Goal: Transaction & Acquisition: Purchase product/service

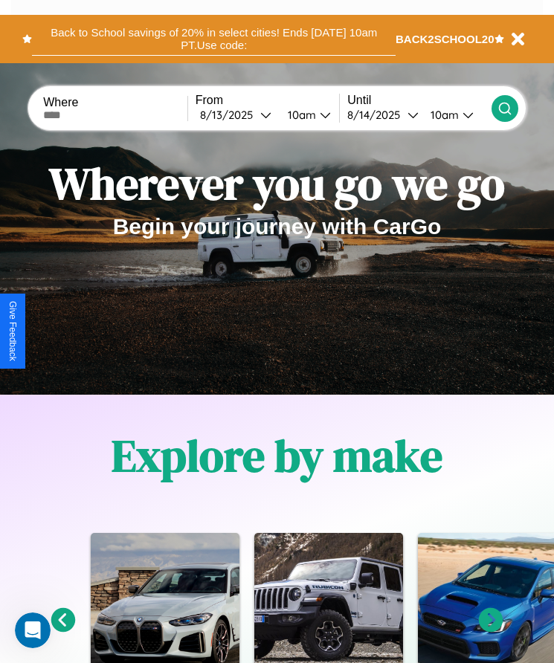
click at [213, 39] on button "Back to School savings of 20% in select cities! Ends 9/1 at 10am PT. Use code:" at bounding box center [214, 38] width 364 height 33
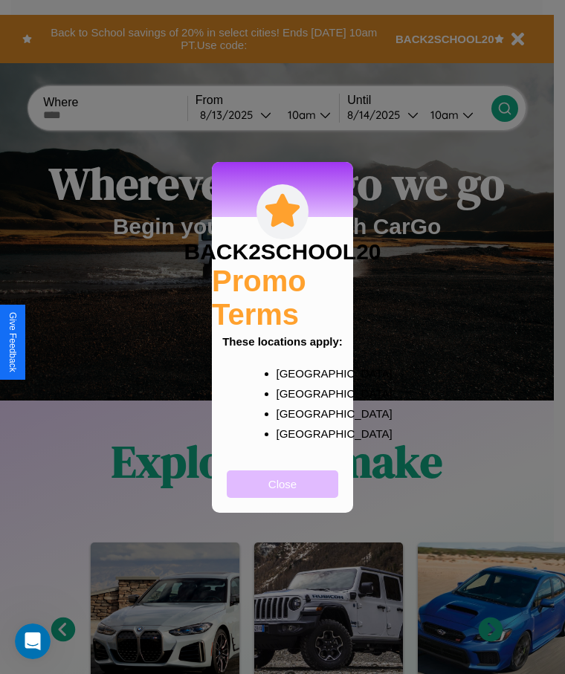
click at [283, 494] on button "Close" at bounding box center [283, 485] width 112 height 28
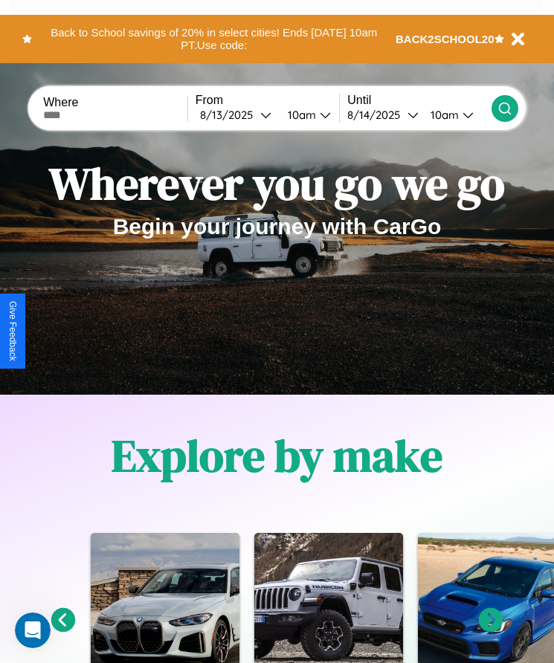
scroll to position [608, 0]
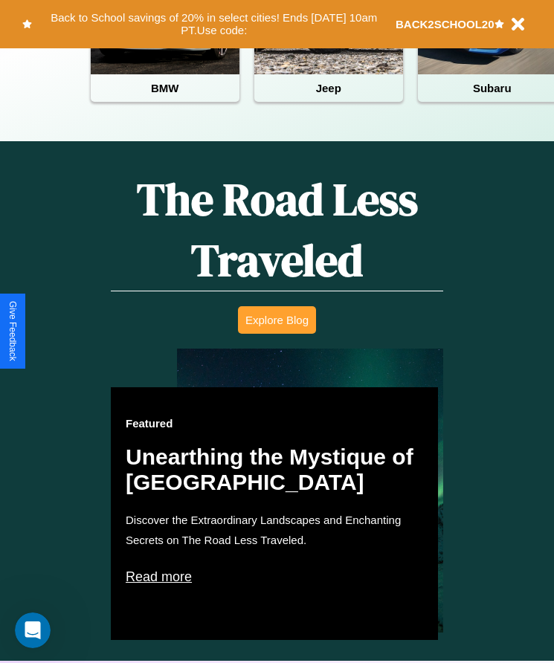
click at [277, 331] on button "Explore Blog" at bounding box center [277, 320] width 78 height 28
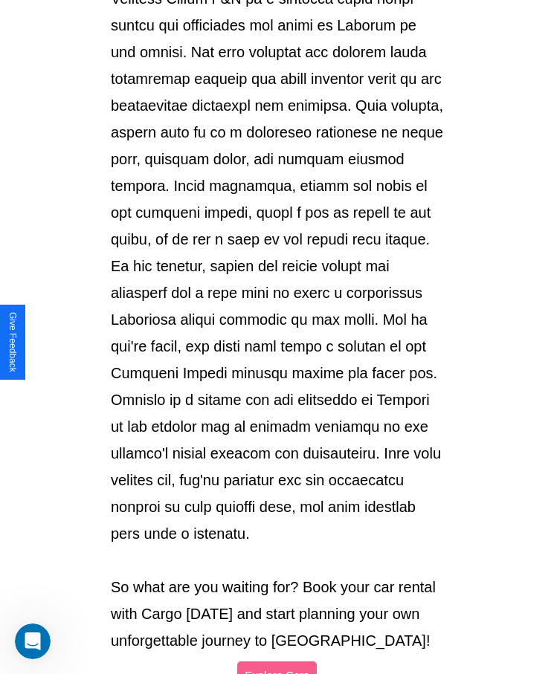
scroll to position [1571, 0]
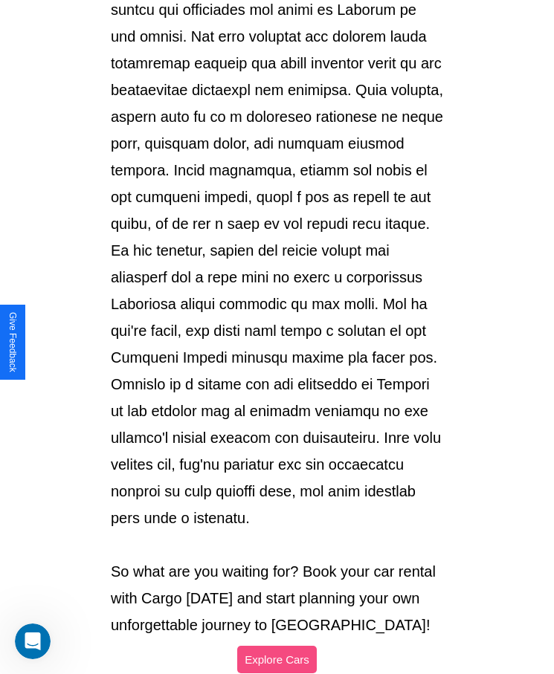
click at [277, 646] on button "Explore Cars" at bounding box center [277, 660] width 80 height 28
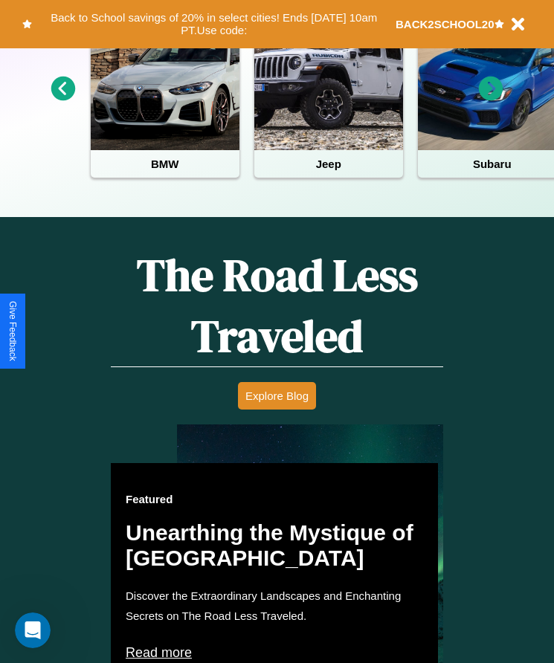
scroll to position [248, 0]
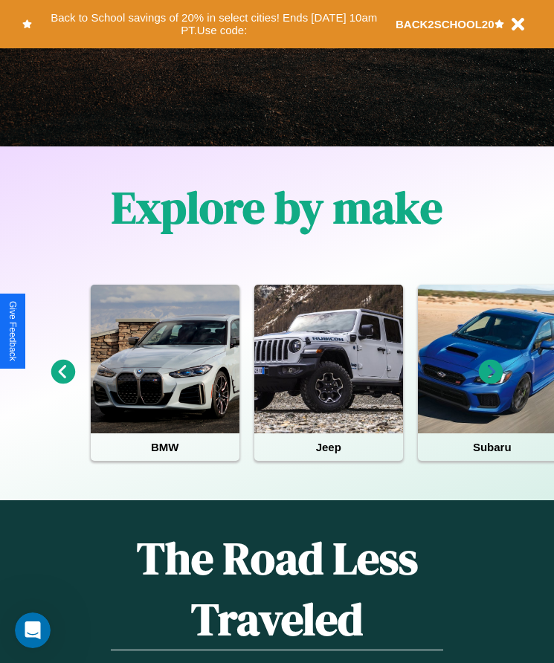
click at [491, 382] on icon at bounding box center [491, 372] width 25 height 25
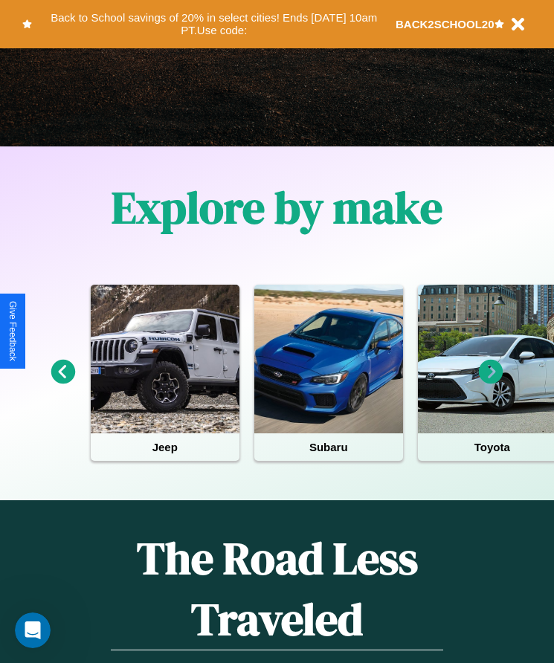
click at [491, 382] on icon at bounding box center [491, 372] width 25 height 25
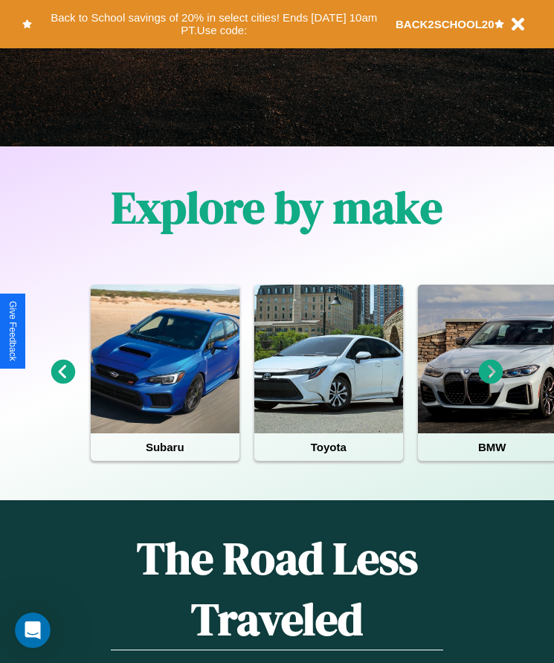
click at [491, 382] on icon at bounding box center [491, 372] width 25 height 25
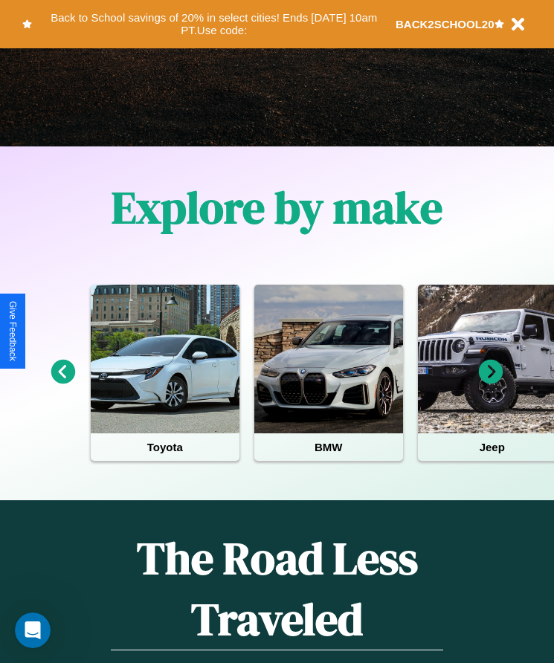
click at [491, 382] on icon at bounding box center [491, 372] width 25 height 25
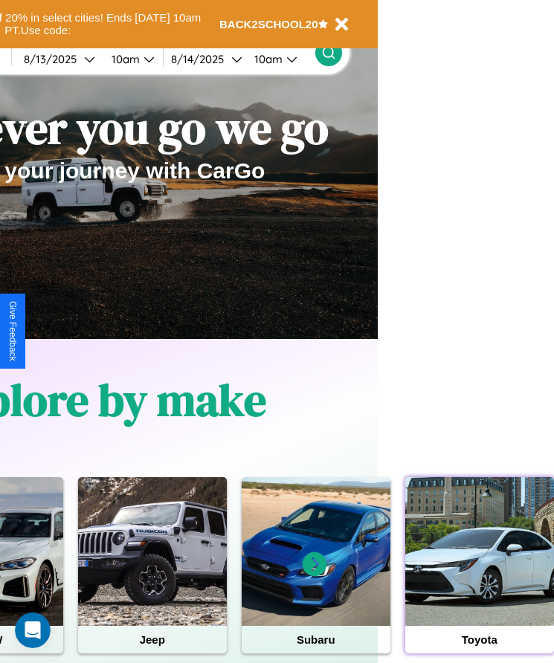
click at [479, 575] on div at bounding box center [479, 551] width 149 height 149
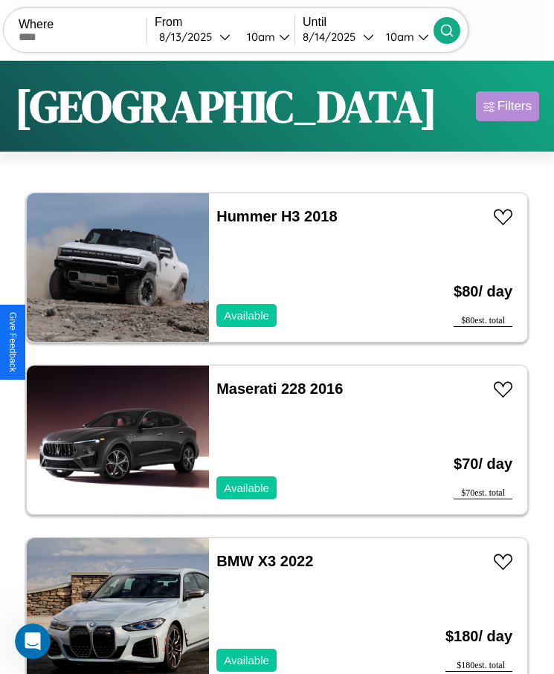
click at [507, 106] on div "Filters" at bounding box center [515, 106] width 34 height 15
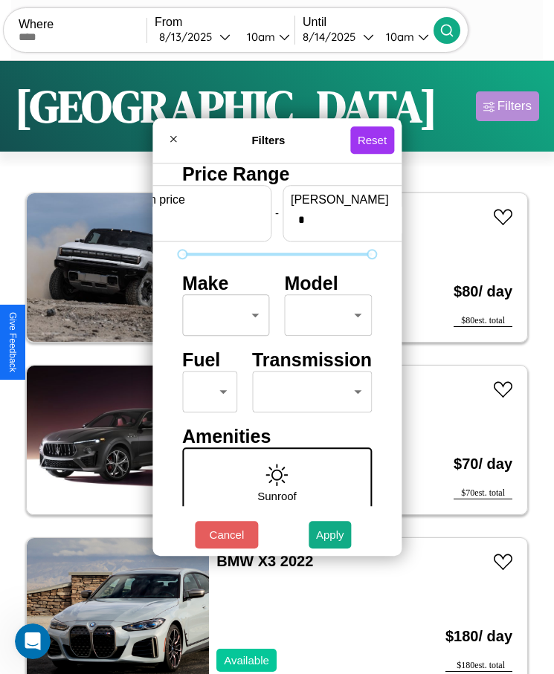
scroll to position [0, 55]
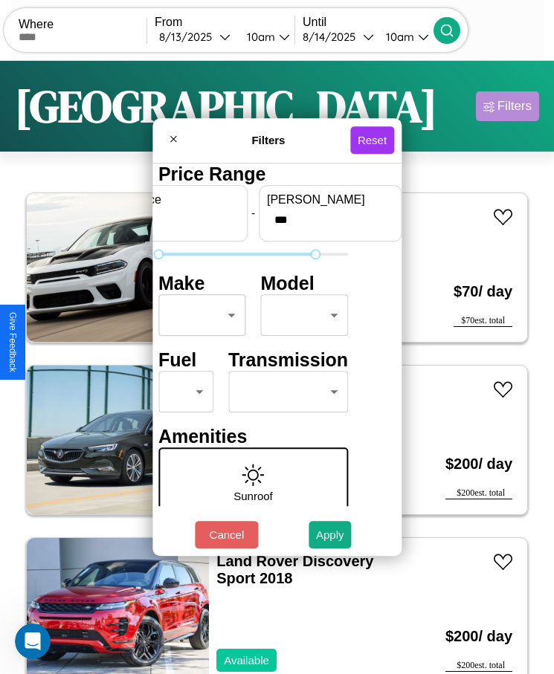
type input "***"
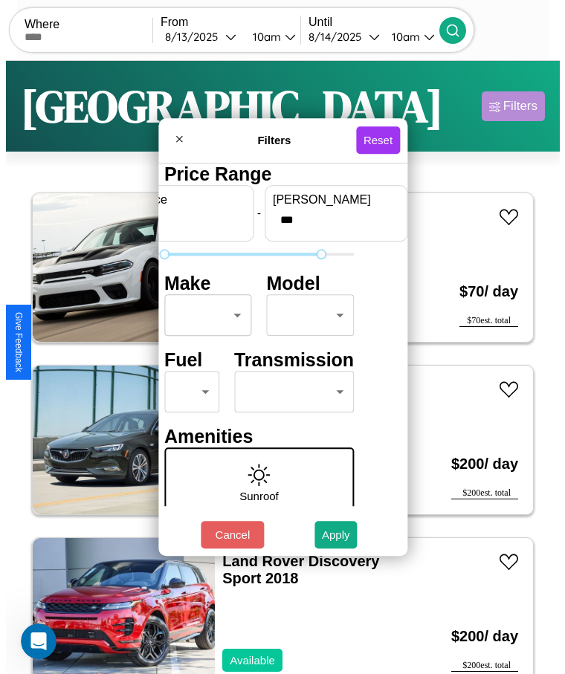
scroll to position [0, 0]
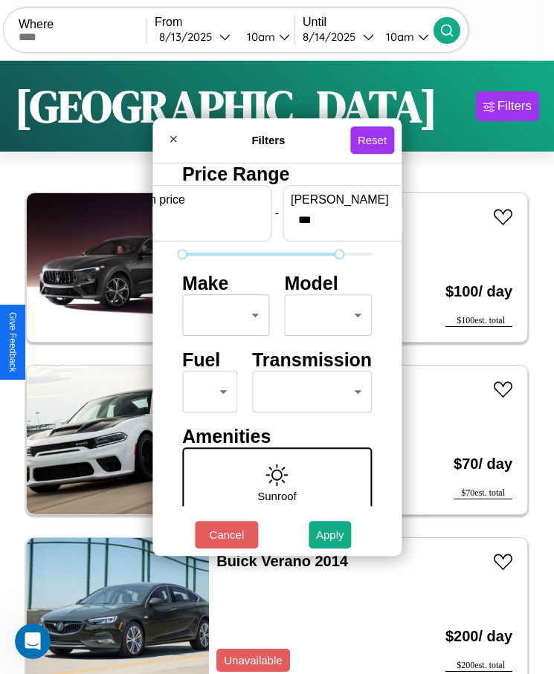
type input "*"
click at [222, 315] on body "CarGo Where From 8 / 13 / 2025 10am Until 8 / 14 / 2025 10am Become a Host Logi…" at bounding box center [277, 356] width 554 height 712
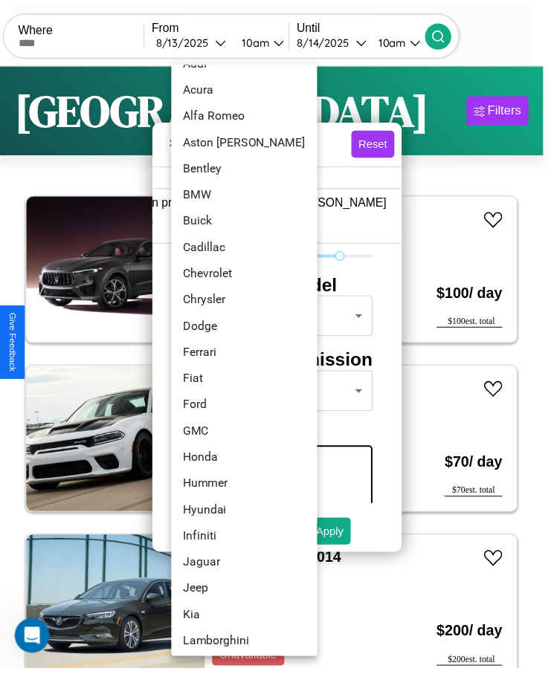
scroll to position [66, 0]
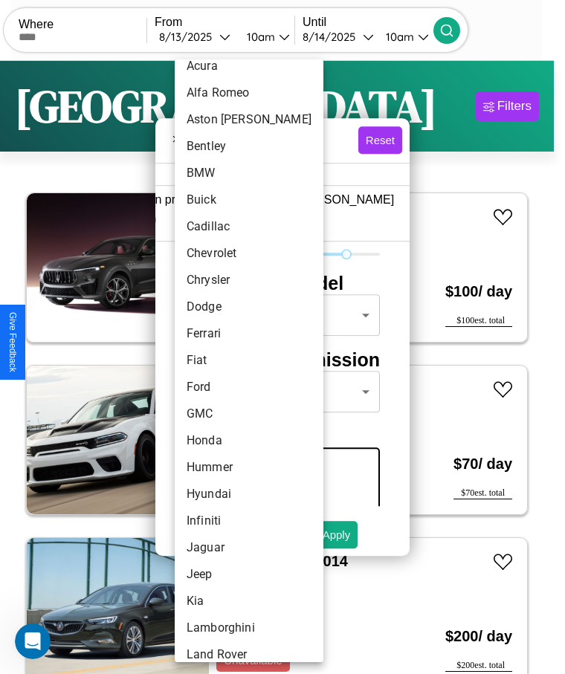
click at [221, 361] on li "Fiat" at bounding box center [249, 360] width 149 height 27
type input "****"
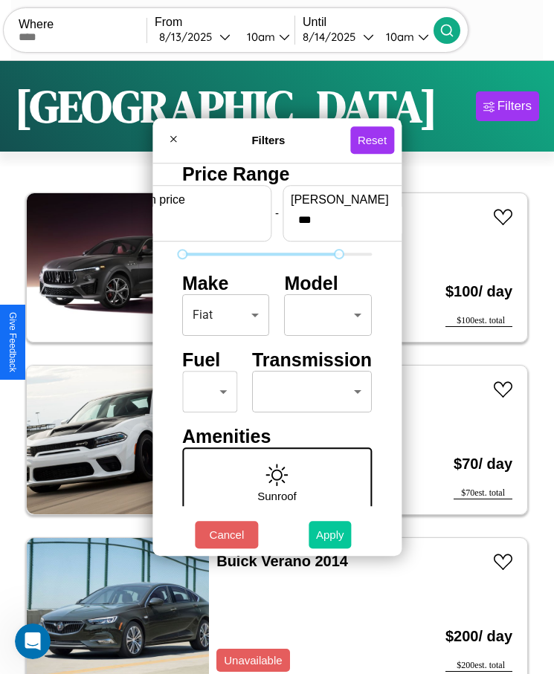
click at [330, 535] on button "Apply" at bounding box center [330, 535] width 43 height 28
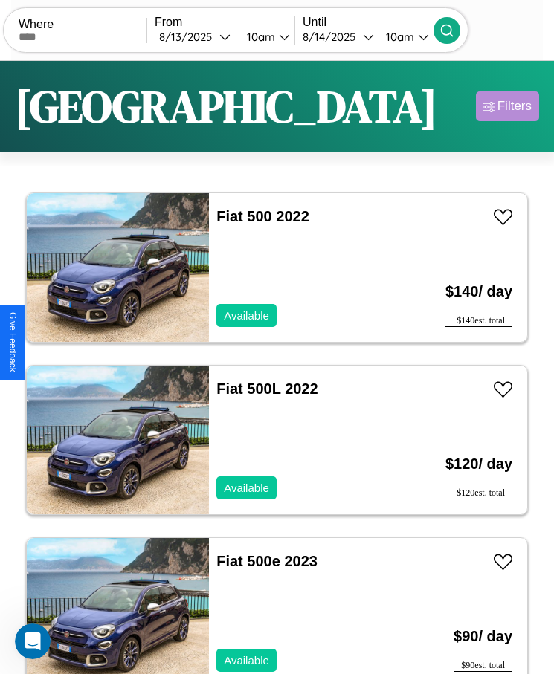
click at [507, 106] on div "Filters" at bounding box center [515, 106] width 34 height 15
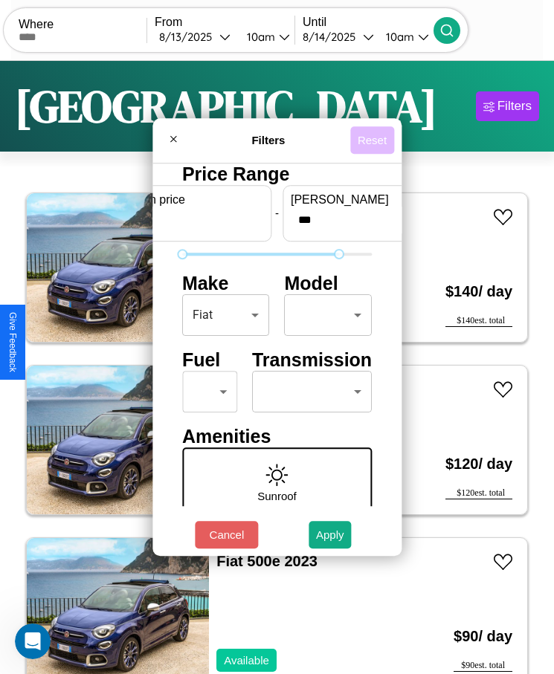
click at [374, 140] on button "Reset" at bounding box center [372, 140] width 44 height 28
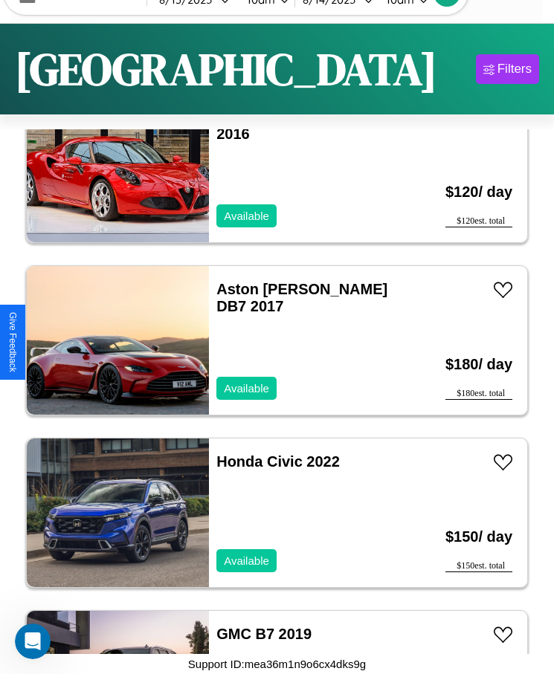
scroll to position [3117, 0]
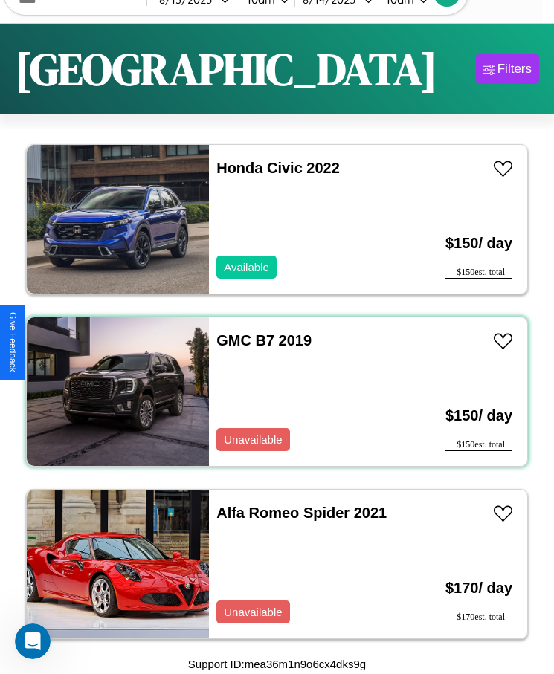
click at [271, 392] on div "GMC B7 2019 Unavailable" at bounding box center [307, 392] width 197 height 149
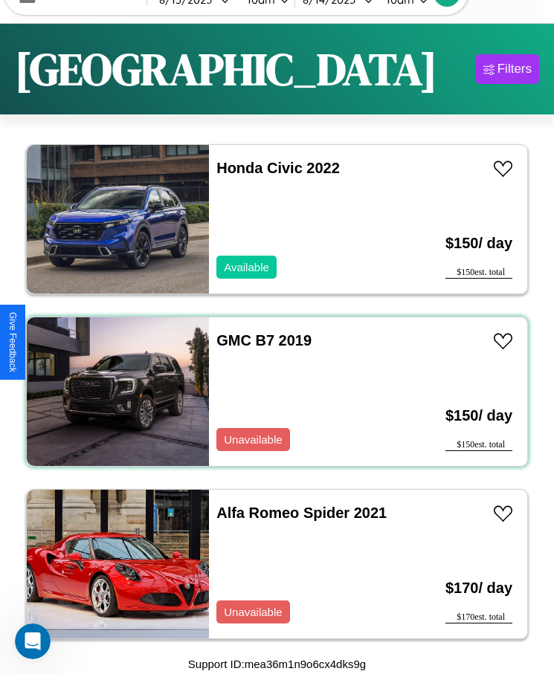
click at [271, 392] on div "GMC B7 2019 Unavailable" at bounding box center [307, 392] width 197 height 149
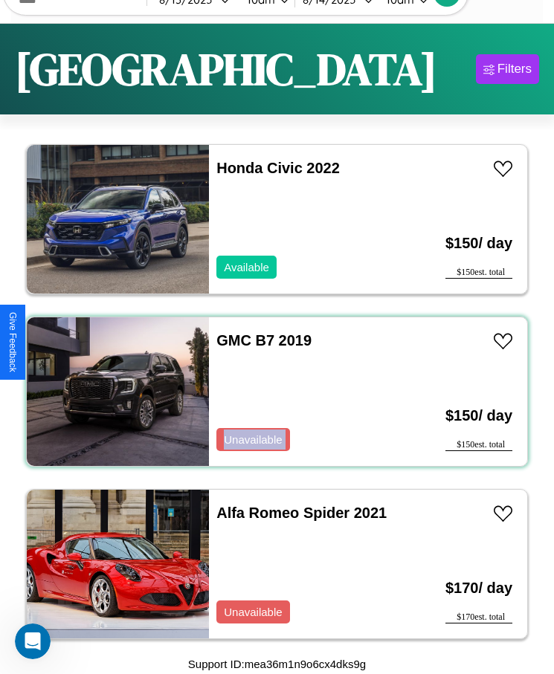
click at [271, 392] on div "GMC B7 2019 Unavailable" at bounding box center [307, 392] width 197 height 149
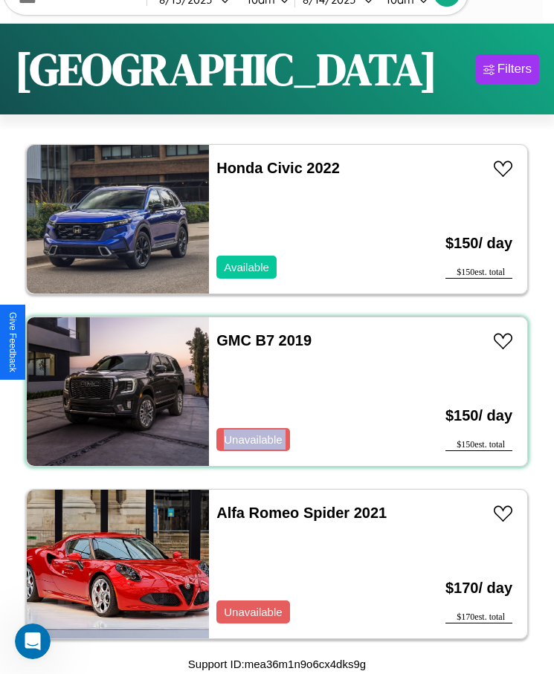
click at [271, 392] on div "GMC B7 2019 Unavailable" at bounding box center [307, 392] width 197 height 149
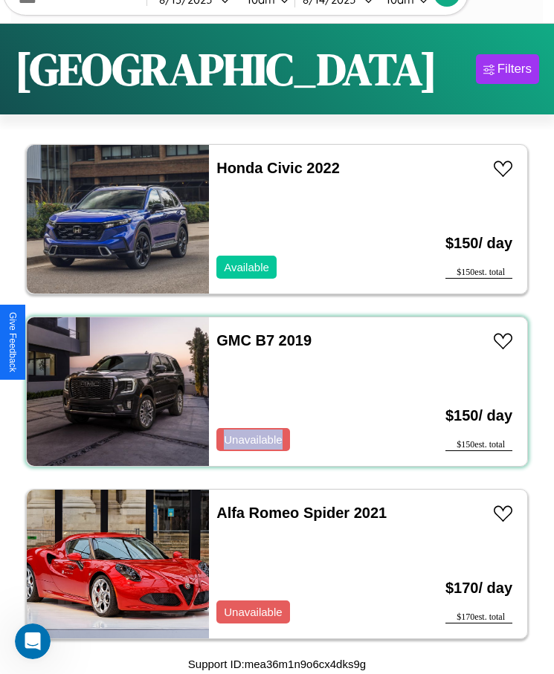
click at [271, 392] on div "GMC B7 2019 Unavailable" at bounding box center [307, 392] width 197 height 149
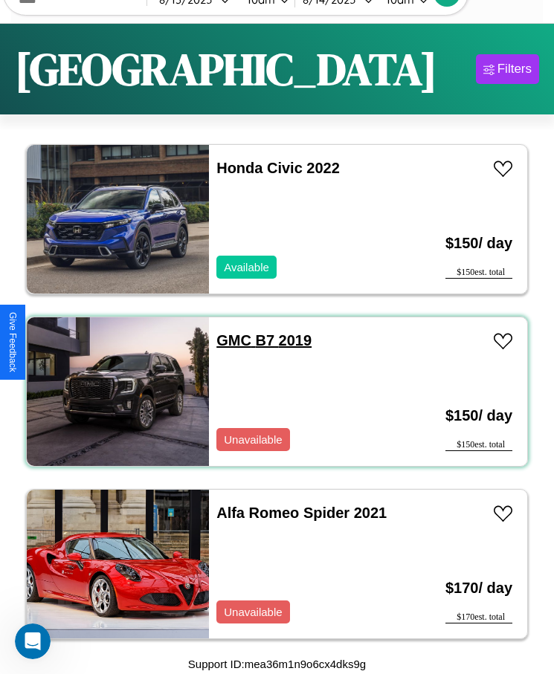
click at [229, 341] on link "GMC B7 2019" at bounding box center [263, 340] width 95 height 16
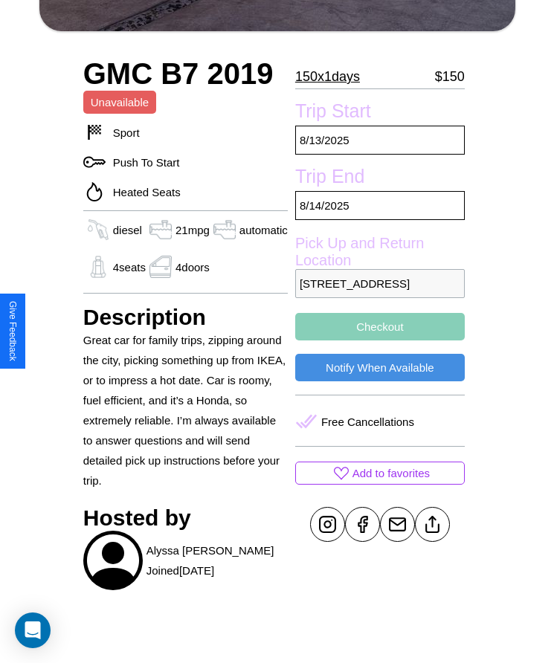
scroll to position [401, 0]
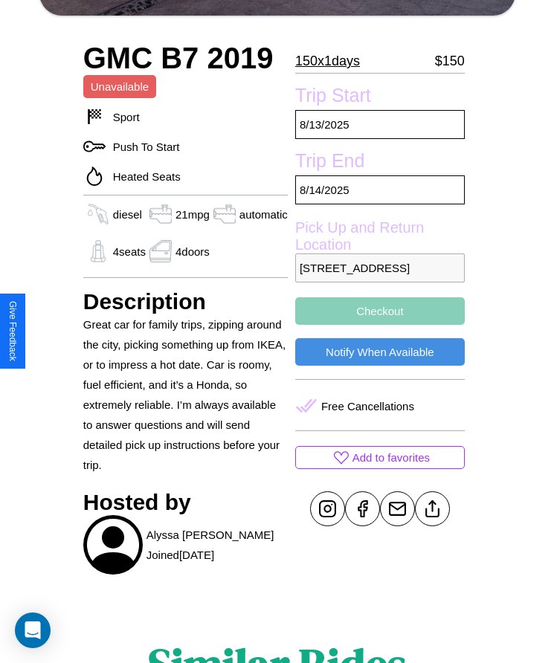
click at [379, 325] on button "Checkout" at bounding box center [380, 311] width 170 height 28
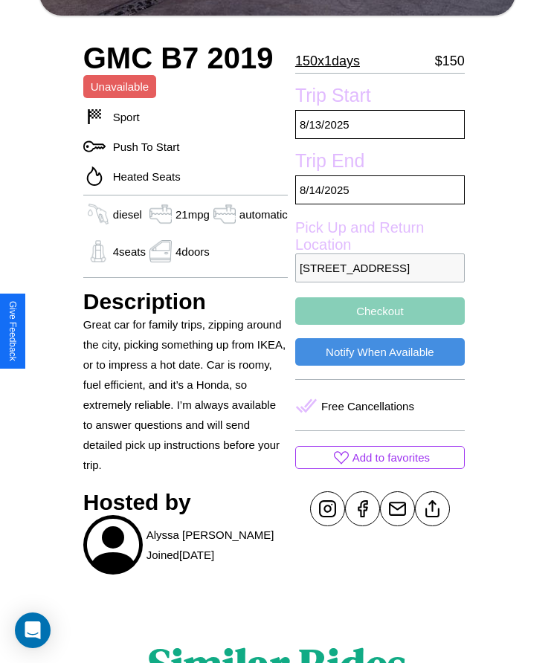
click at [379, 325] on button "Checkout" at bounding box center [380, 311] width 170 height 28
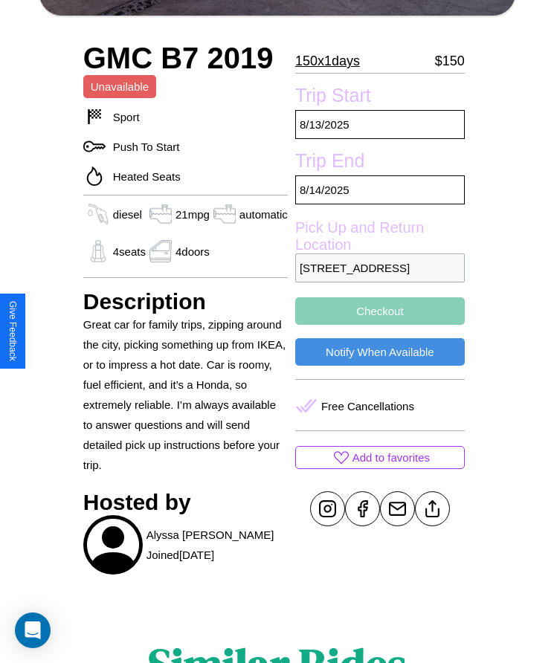
click at [379, 325] on button "Checkout" at bounding box center [380, 311] width 170 height 28
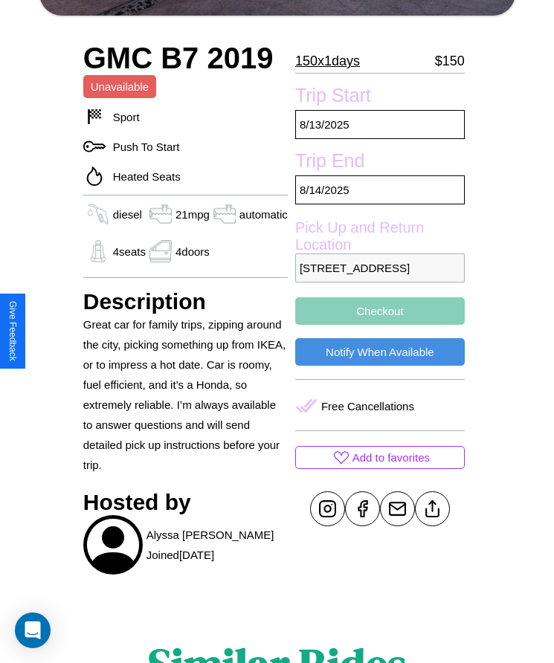
click at [379, 325] on button "Checkout" at bounding box center [380, 311] width 170 height 28
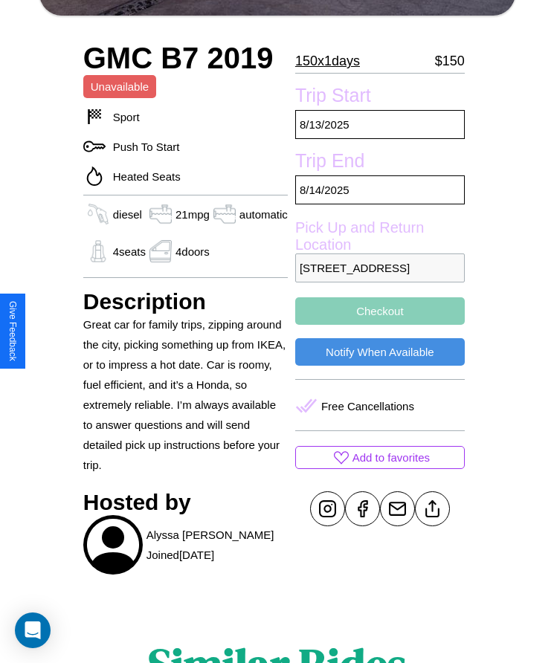
click at [379, 325] on button "Checkout" at bounding box center [380, 311] width 170 height 28
